Goal: Information Seeking & Learning: Check status

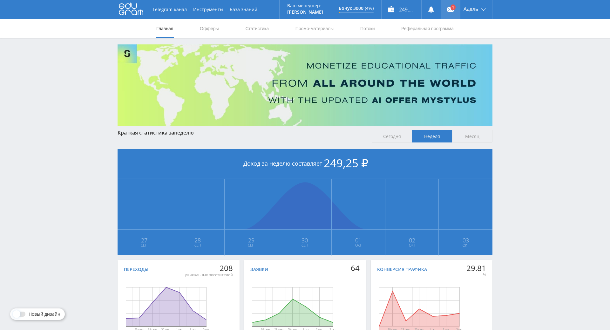
click at [449, 4] on link at bounding box center [450, 9] width 19 height 19
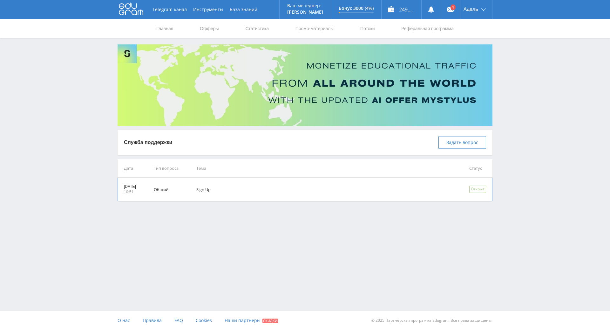
click at [187, 192] on td "Общий" at bounding box center [166, 190] width 43 height 24
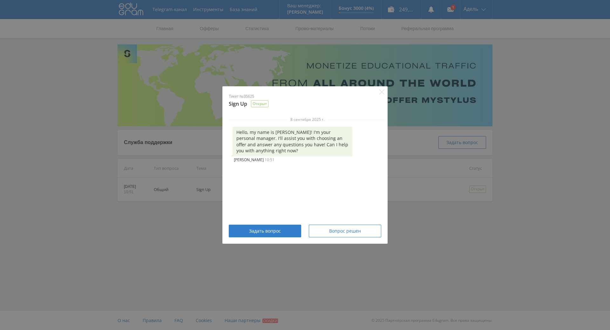
click at [499, 220] on div "Тикет №35625 Sign Up Открыт 8 сентября 2025 г. Hello, my name is [PERSON_NAME]!…" at bounding box center [305, 165] width 610 height 330
